Goal: Transaction & Acquisition: Book appointment/travel/reservation

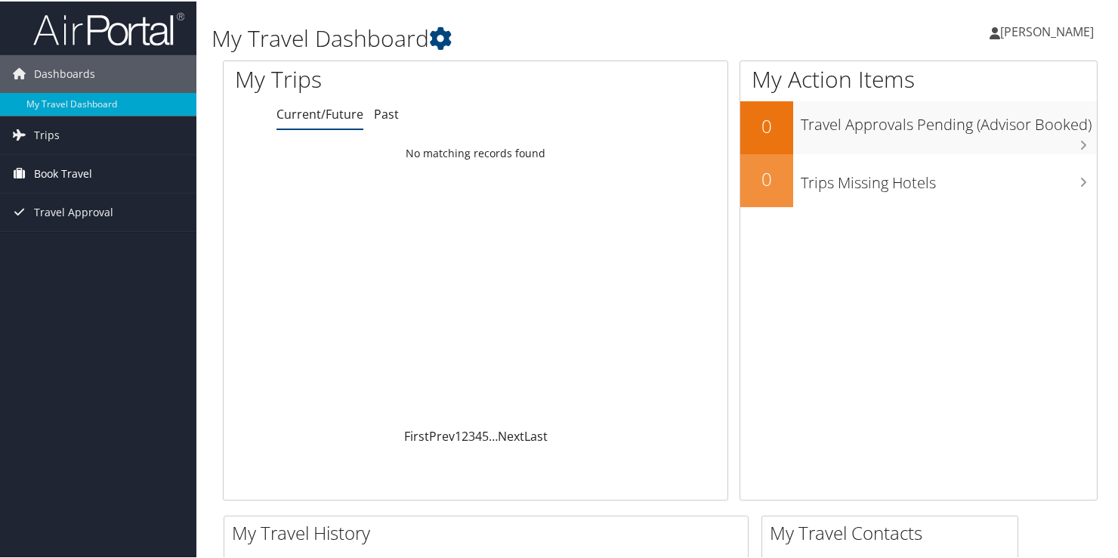
click at [88, 171] on span "Book Travel" at bounding box center [63, 172] width 58 height 38
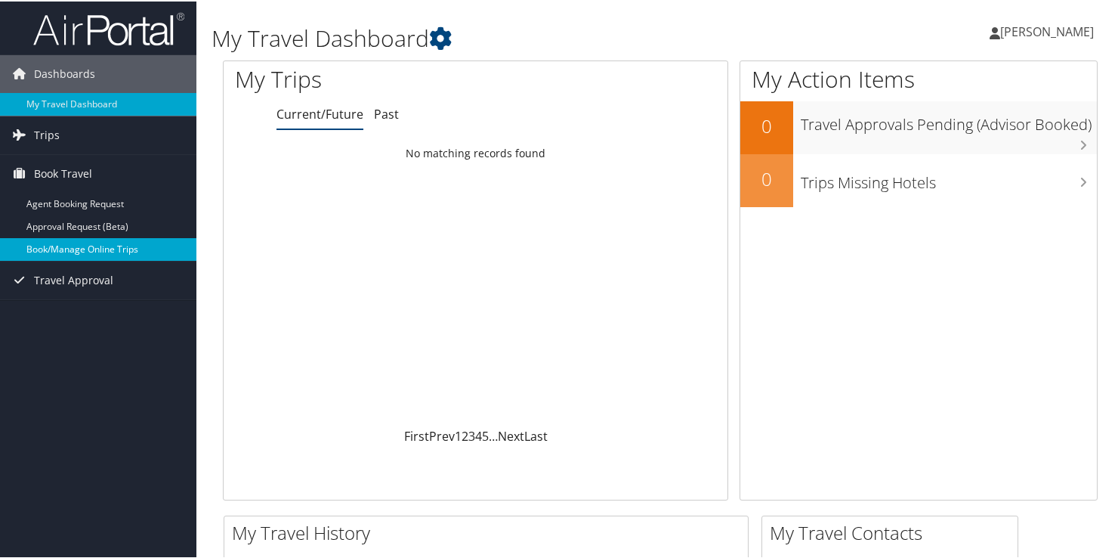
click at [85, 249] on link "Book/Manage Online Trips" at bounding box center [98, 247] width 196 height 23
